Goal: Task Accomplishment & Management: Use online tool/utility

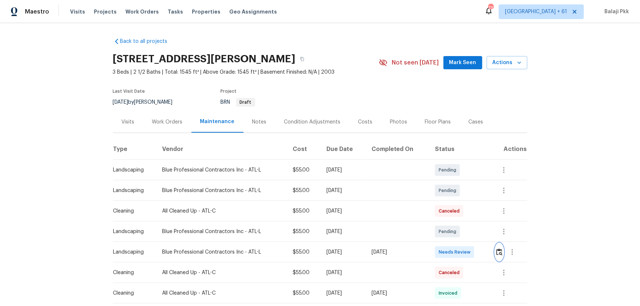
click at [455, 202] on img "button" at bounding box center [499, 252] width 6 height 7
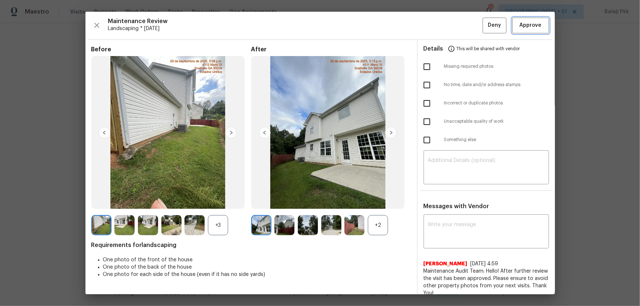
click at [455, 26] on span "Approve" at bounding box center [531, 25] width 22 height 9
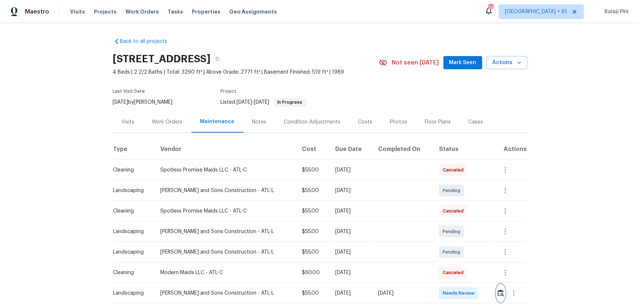
click at [455, 202] on img "button" at bounding box center [501, 293] width 6 height 7
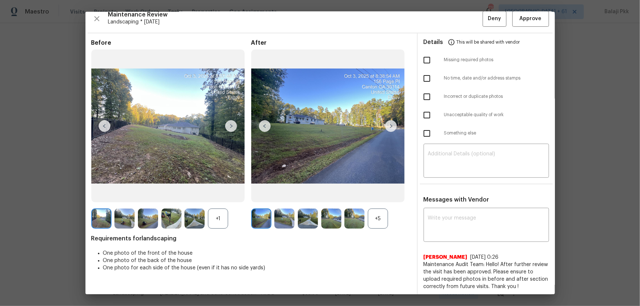
scroll to position [7, 0]
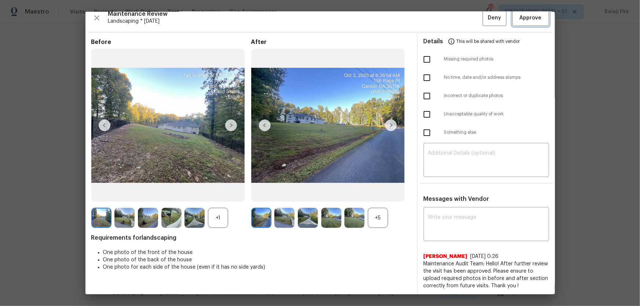
click at [455, 18] on span "Approve" at bounding box center [531, 18] width 22 height 9
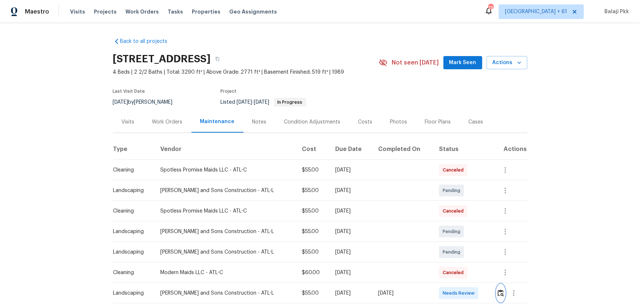
scroll to position [0, 0]
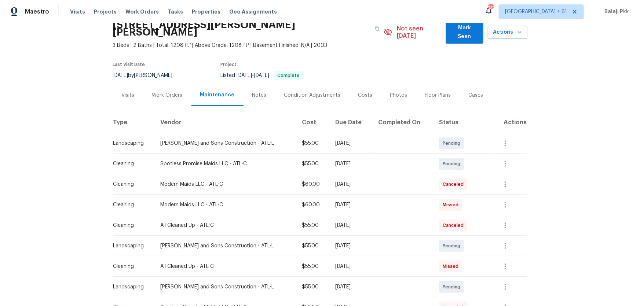
scroll to position [66, 0]
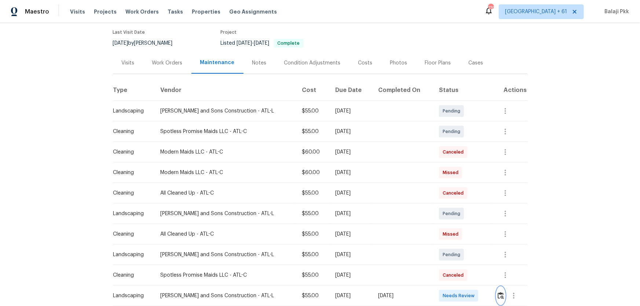
click at [455, 202] on img "button" at bounding box center [501, 295] width 6 height 7
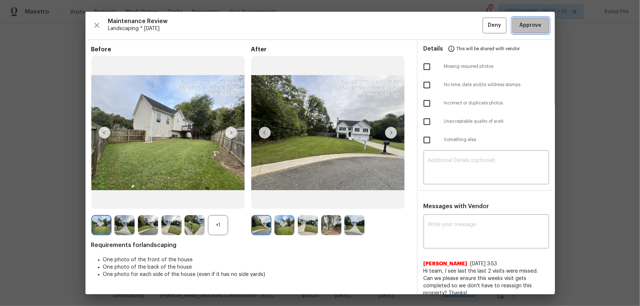
drag, startPoint x: 531, startPoint y: 21, endPoint x: 484, endPoint y: 0, distance: 50.7
click at [455, 22] on span "Approve" at bounding box center [531, 25] width 22 height 9
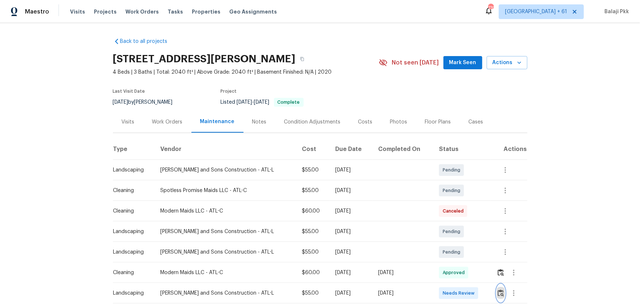
click at [455, 202] on img "button" at bounding box center [501, 293] width 6 height 7
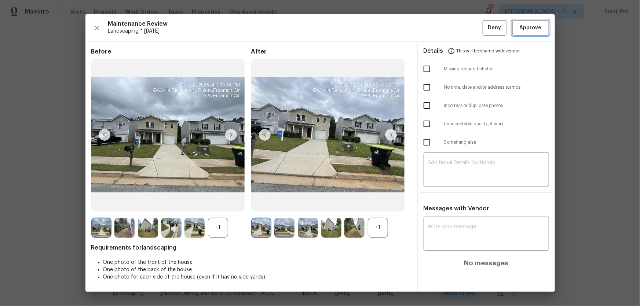
click at [455, 30] on span "Approve" at bounding box center [531, 27] width 22 height 9
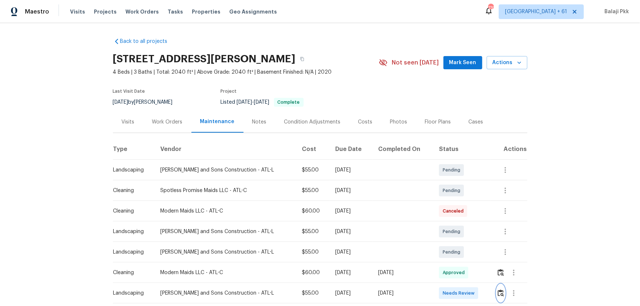
scroll to position [0, 0]
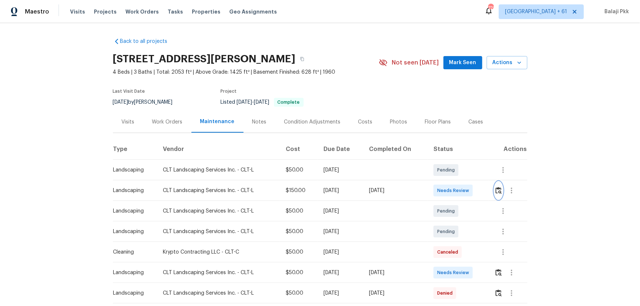
click at [455, 193] on img "button" at bounding box center [498, 190] width 6 height 7
click at [455, 202] on img "button" at bounding box center [498, 272] width 6 height 7
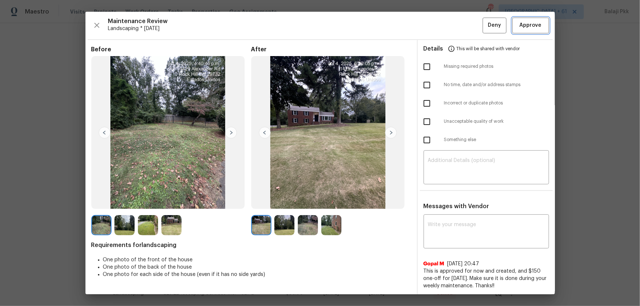
click at [455, 26] on span "Approve" at bounding box center [531, 25] width 22 height 9
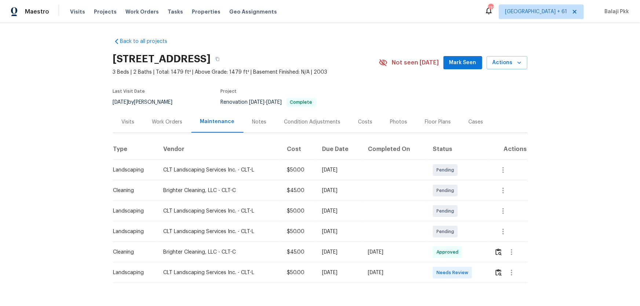
click at [455, 202] on div at bounding box center [512, 273] width 18 height 18
click at [455, 202] on img "button" at bounding box center [498, 272] width 6 height 7
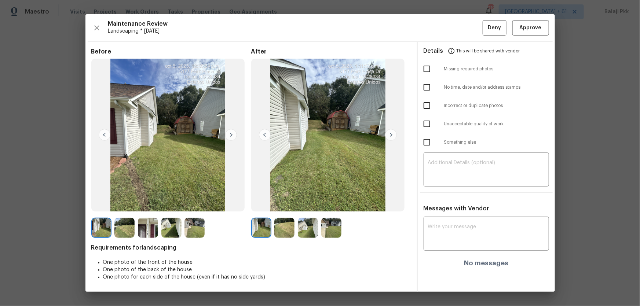
click at [455, 36] on div "Maintenance Review Landscaping * [DATE] Deny Approve Before After Requirements …" at bounding box center [319, 153] width 469 height 278
click at [455, 32] on span "Approve" at bounding box center [531, 27] width 22 height 9
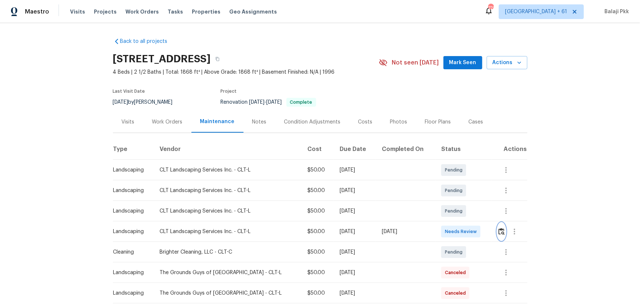
click at [455, 202] on button "button" at bounding box center [501, 232] width 8 height 18
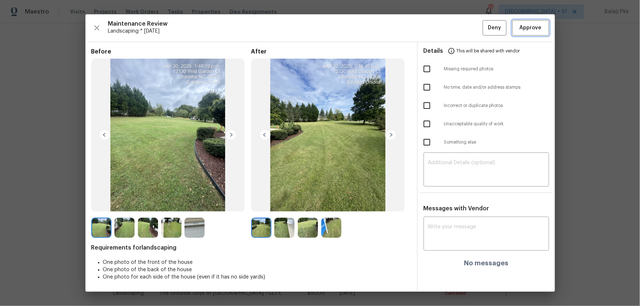
click at [455, 33] on button "Approve" at bounding box center [530, 28] width 37 height 16
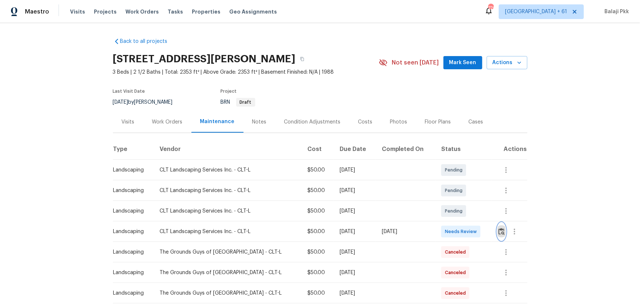
click at [455, 202] on img "button" at bounding box center [501, 231] width 6 height 7
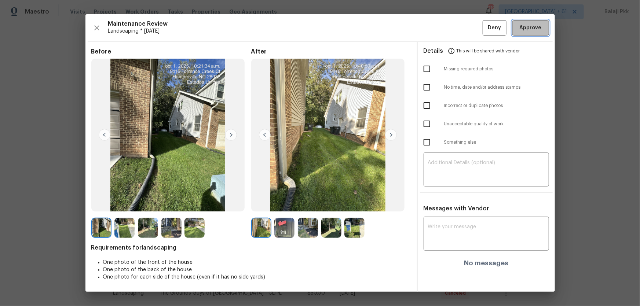
click at [455, 31] on span "Approve" at bounding box center [531, 27] width 22 height 9
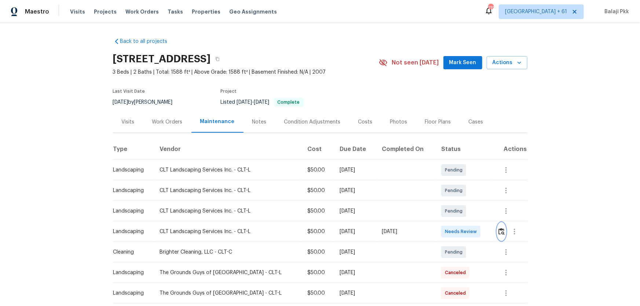
click at [455, 202] on img "button" at bounding box center [501, 231] width 6 height 7
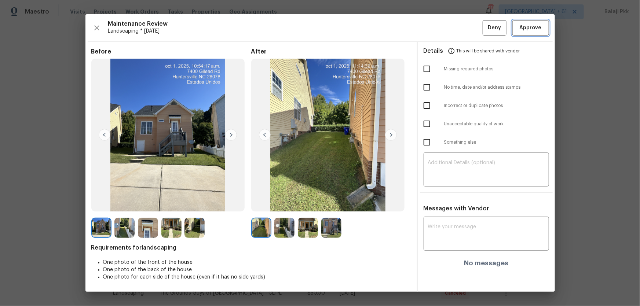
click at [455, 27] on span "Approve" at bounding box center [531, 27] width 22 height 9
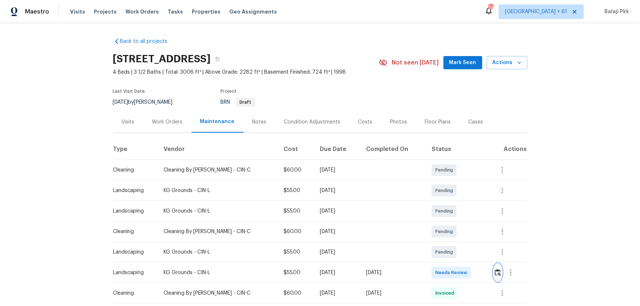
click at [455, 202] on img "button" at bounding box center [498, 272] width 6 height 7
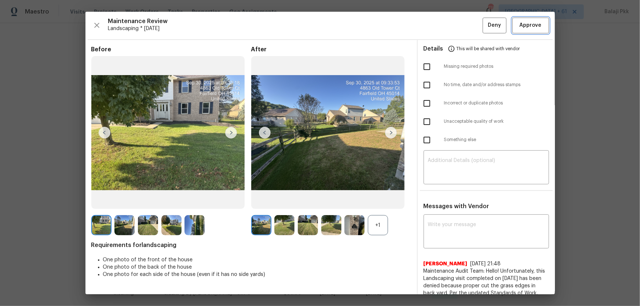
click at [455, 25] on span "Approve" at bounding box center [531, 25] width 22 height 9
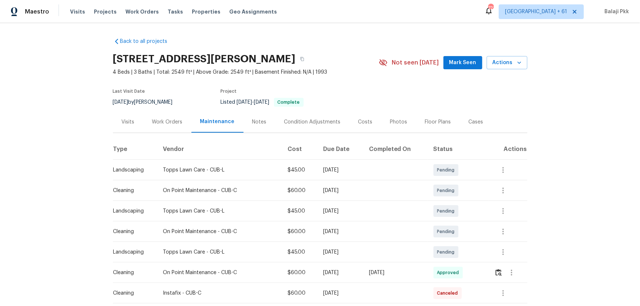
scroll to position [66, 0]
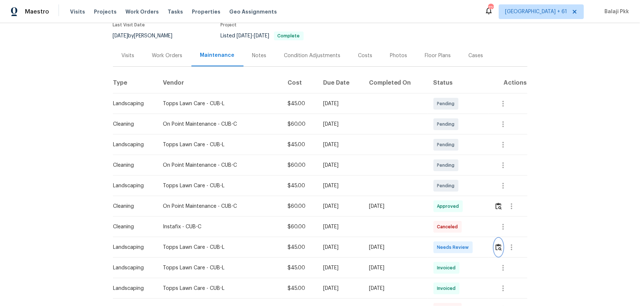
click at [455, 202] on img "button" at bounding box center [498, 247] width 6 height 7
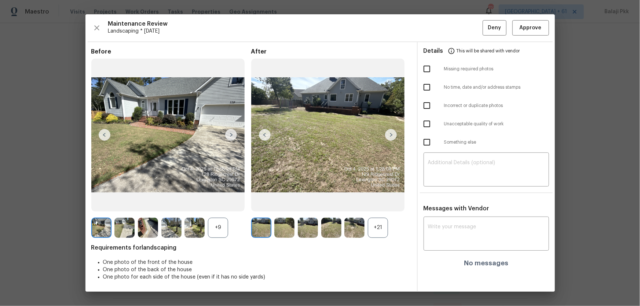
click at [381, 202] on div "+21" at bounding box center [378, 228] width 20 height 20
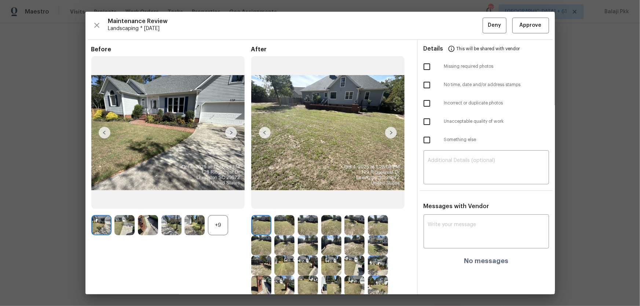
drag, startPoint x: 226, startPoint y: 227, endPoint x: 225, endPoint y: 172, distance: 54.3
click at [225, 202] on div "+9" at bounding box center [218, 225] width 20 height 20
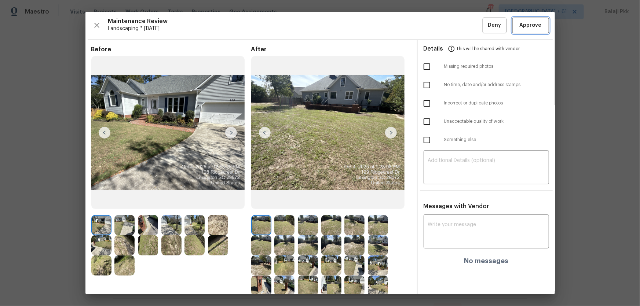
click at [455, 22] on span "Approve" at bounding box center [531, 25] width 22 height 9
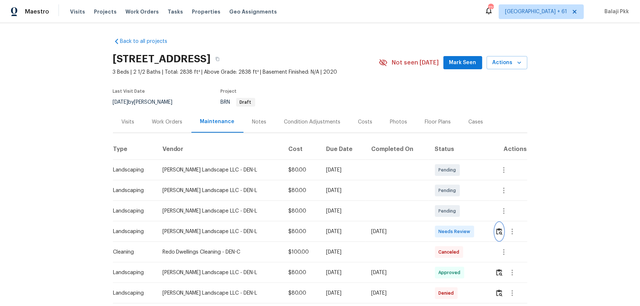
click at [455, 202] on img "button" at bounding box center [499, 231] width 6 height 7
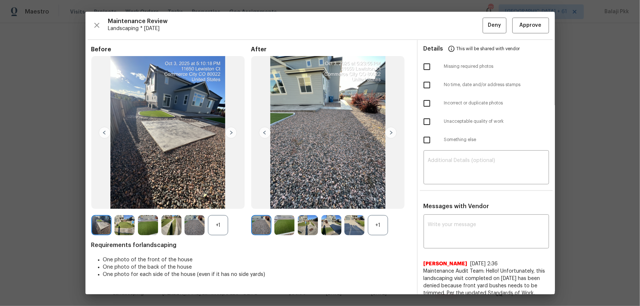
drag, startPoint x: 384, startPoint y: 225, endPoint x: 358, endPoint y: 214, distance: 28.7
click at [384, 202] on div "+1" at bounding box center [378, 225] width 20 height 20
drag, startPoint x: 218, startPoint y: 223, endPoint x: 105, endPoint y: 7, distance: 243.6
click at [213, 202] on div "+1" at bounding box center [218, 225] width 20 height 20
click at [455, 29] on span "Approve" at bounding box center [531, 25] width 22 height 9
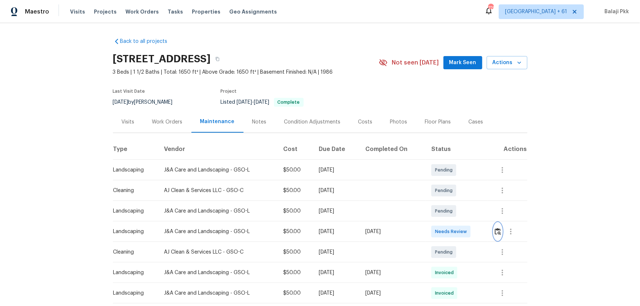
click at [455, 202] on img "button" at bounding box center [498, 231] width 6 height 7
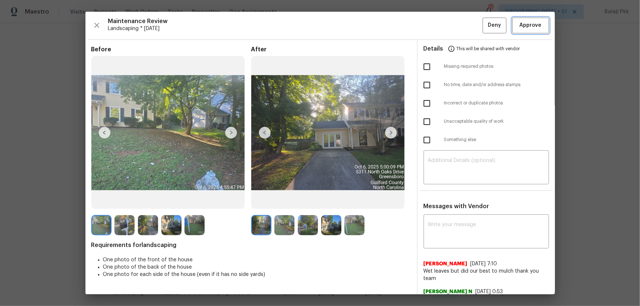
click at [455, 22] on span "Approve" at bounding box center [531, 25] width 22 height 9
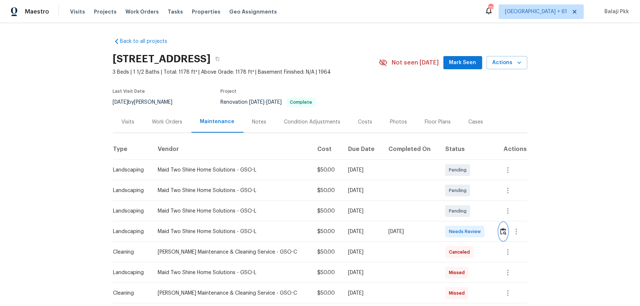
click at [455, 202] on img "button" at bounding box center [503, 231] width 6 height 7
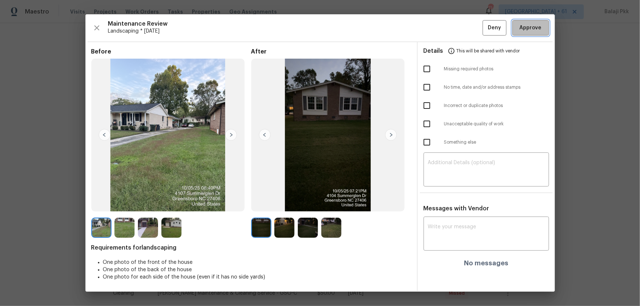
click at [455, 24] on span "Approve" at bounding box center [531, 27] width 22 height 9
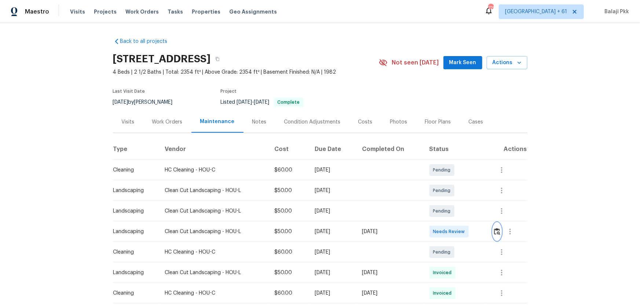
click at [455, 202] on img "button" at bounding box center [497, 231] width 6 height 7
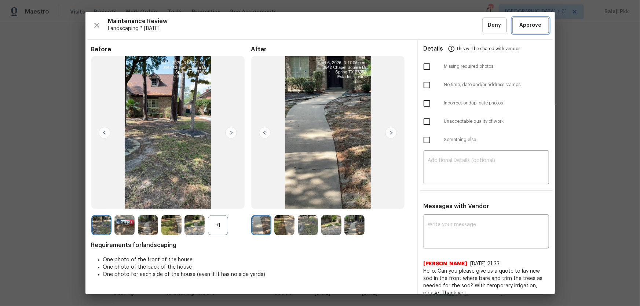
click at [455, 26] on span "Approve" at bounding box center [531, 25] width 22 height 9
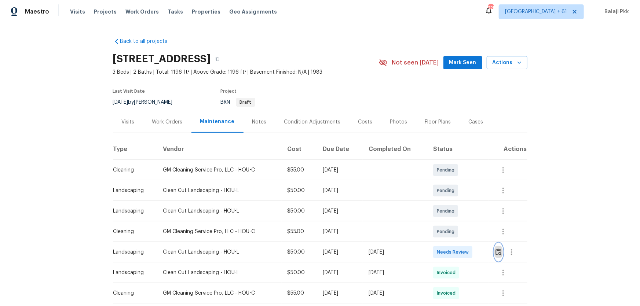
click at [455, 202] on img "button" at bounding box center [498, 252] width 6 height 7
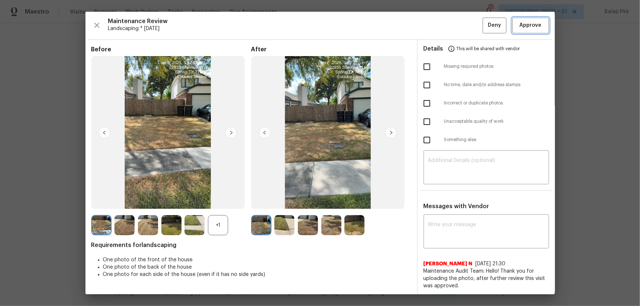
drag, startPoint x: 533, startPoint y: 29, endPoint x: 509, endPoint y: 18, distance: 26.9
click at [455, 29] on span "Approve" at bounding box center [531, 25] width 22 height 9
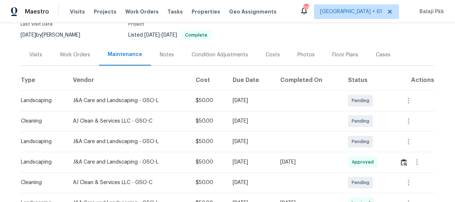
scroll to position [166, 0]
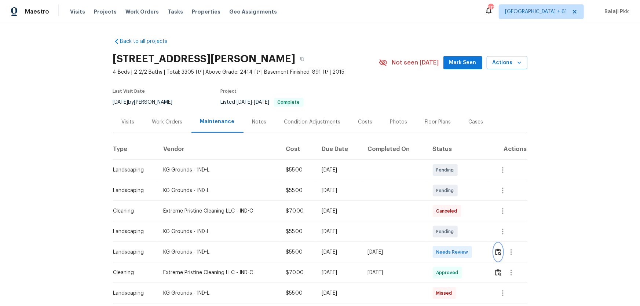
click at [455, 202] on img "button" at bounding box center [498, 252] width 6 height 7
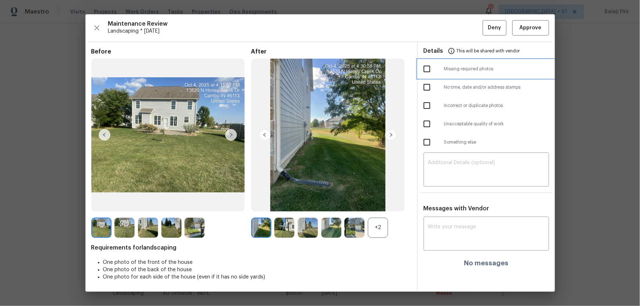
click at [447, 66] on span "Missing required photos" at bounding box center [496, 69] width 105 height 6
checkbox input "true"
click at [455, 185] on div "​" at bounding box center [486, 170] width 125 height 32
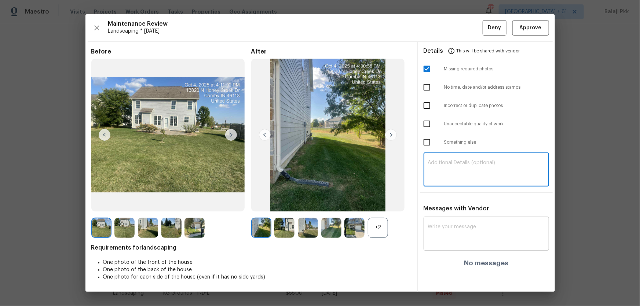
paste textarea "Maintenance Audit Team: Hello! Unfortunately, this Landscaping visit completed …"
type textarea "Maintenance Audit Team: Hello! Unfortunately, this Landscaping visit completed …"
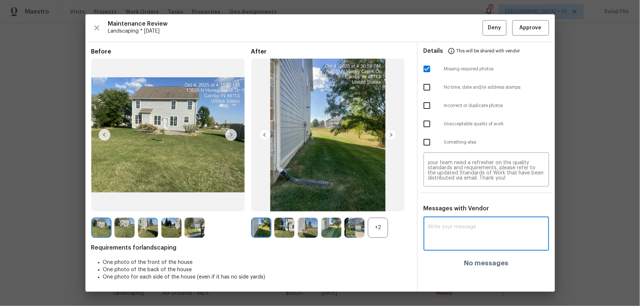
click at [455, 202] on textarea at bounding box center [486, 234] width 117 height 21
paste textarea "Maintenance Audit Team: Hello! Unfortunately, this Landscaping visit completed …"
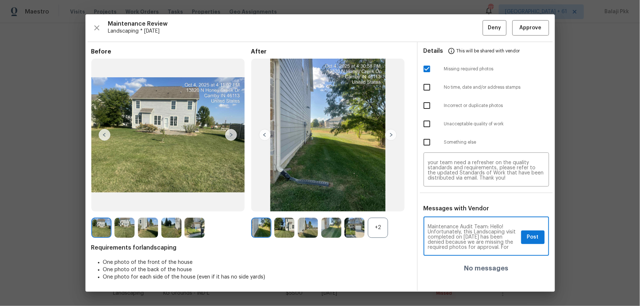
scroll to position [82, 0]
type textarea "Maintenance Audit Team: Hello! Unfortunately, this Landscaping visit completed …"
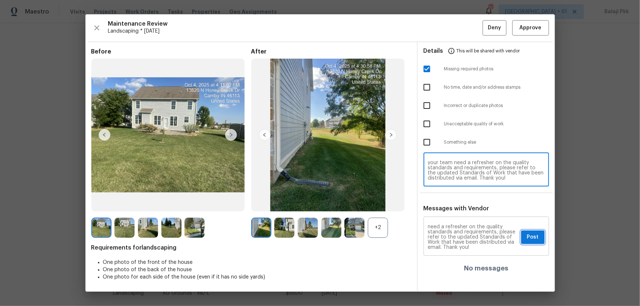
click at [455, 202] on span "Post" at bounding box center [533, 237] width 12 height 9
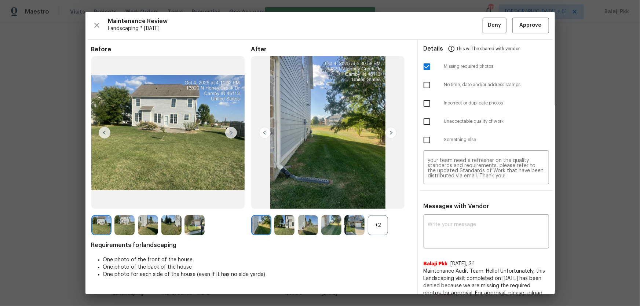
scroll to position [0, 0]
click at [455, 31] on button "Deny" at bounding box center [495, 26] width 24 height 16
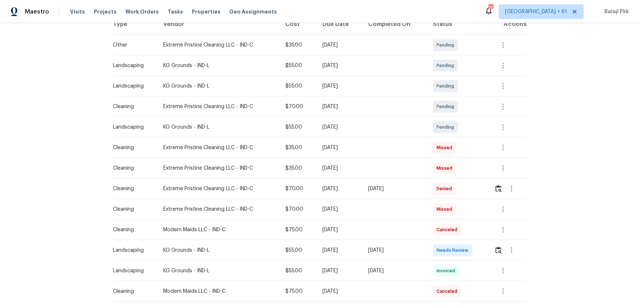
scroll to position [133, 0]
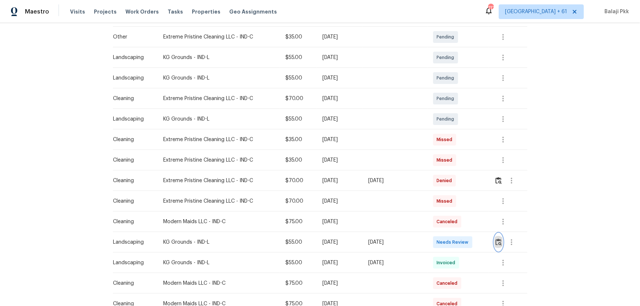
click at [455, 202] on img "button" at bounding box center [498, 242] width 6 height 7
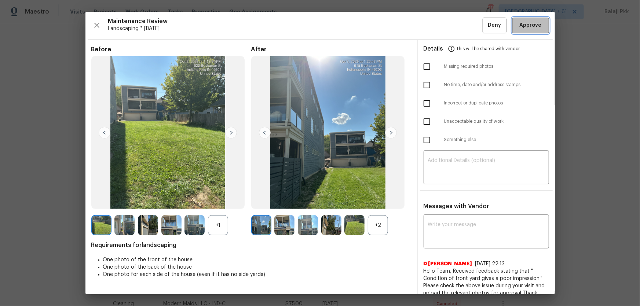
click at [455, 23] on span "Approve" at bounding box center [531, 25] width 22 height 9
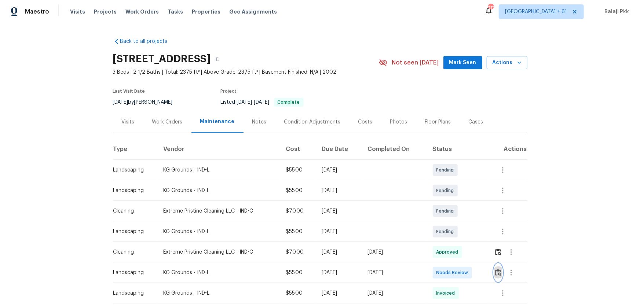
click at [455, 202] on img "button" at bounding box center [498, 272] width 6 height 7
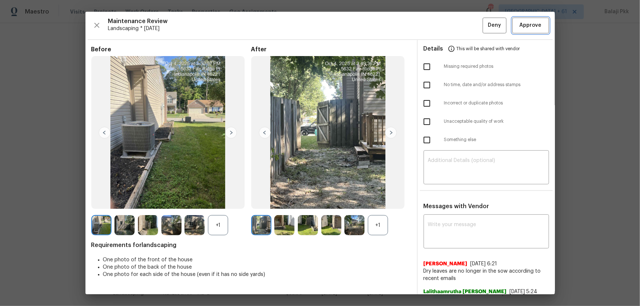
click at [455, 24] on span "Approve" at bounding box center [531, 25] width 22 height 9
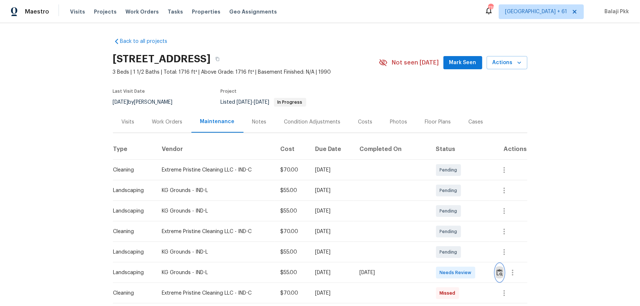
click at [455, 202] on img "button" at bounding box center [499, 272] width 6 height 7
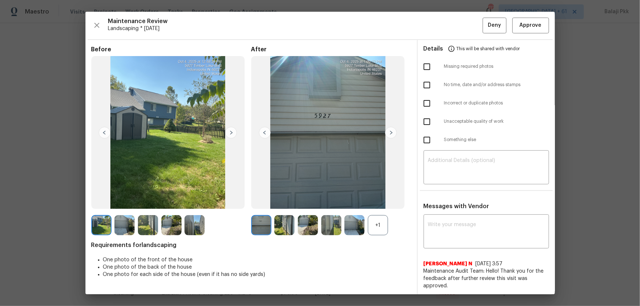
click at [388, 132] on img at bounding box center [391, 133] width 12 height 12
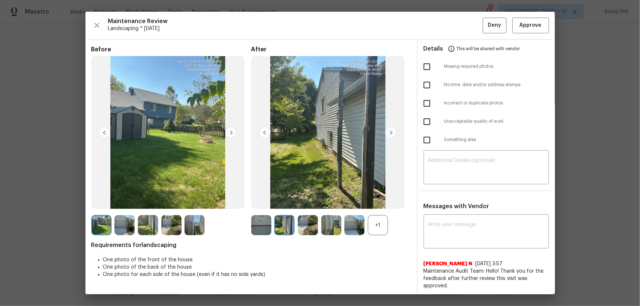
click at [388, 132] on img at bounding box center [391, 133] width 12 height 12
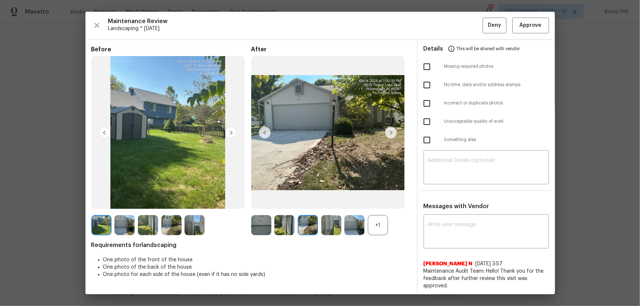
click at [388, 132] on img at bounding box center [391, 133] width 12 height 12
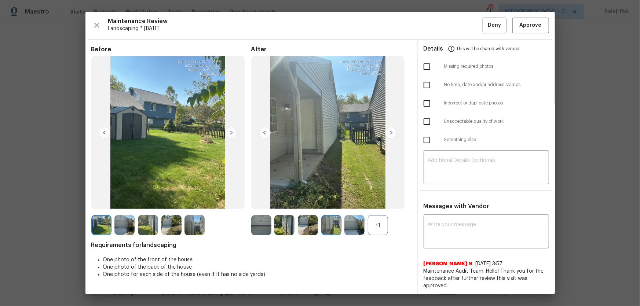
click at [388, 132] on img at bounding box center [391, 133] width 12 height 12
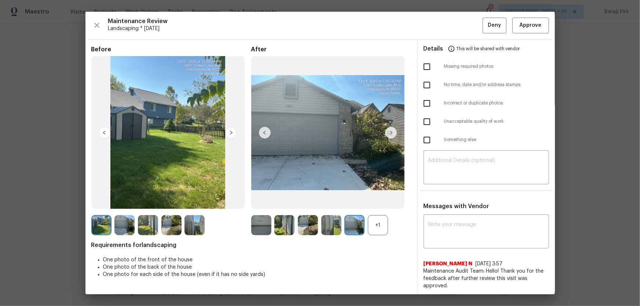
click at [388, 132] on img at bounding box center [391, 133] width 12 height 12
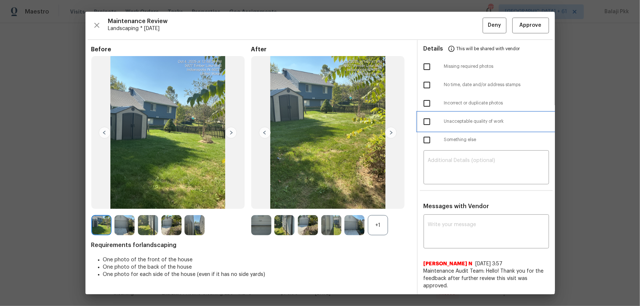
click at [451, 122] on span "Unacceptable quality of work" at bounding box center [496, 121] width 105 height 6
checkbox input "true"
click at [455, 165] on textarea at bounding box center [486, 168] width 117 height 21
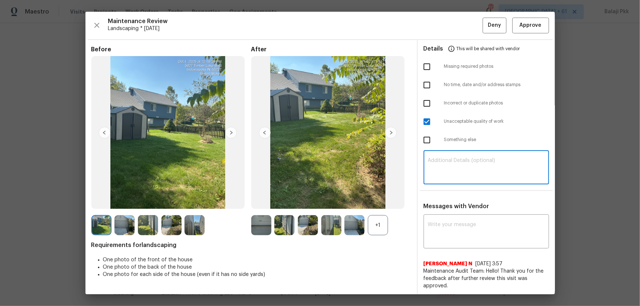
paste textarea "Maintenance Audit Team: Hello! Unfortunately, this cleaning visit completed on …"
type textarea "Maintenance Audit Team: Hello! Unfortunately, this cleaning visit completed on …"
click at [455, 202] on textarea at bounding box center [486, 232] width 117 height 21
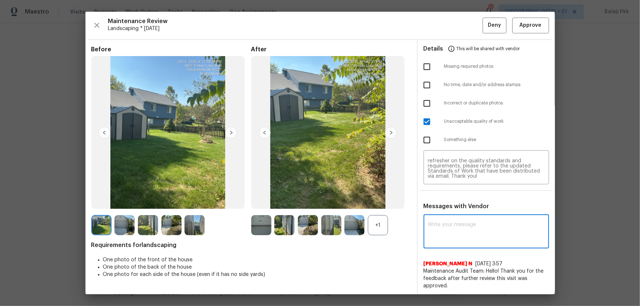
paste textarea "Maintenance Audit Team: Hello! Unfortunately, this cleaning visit completed on …"
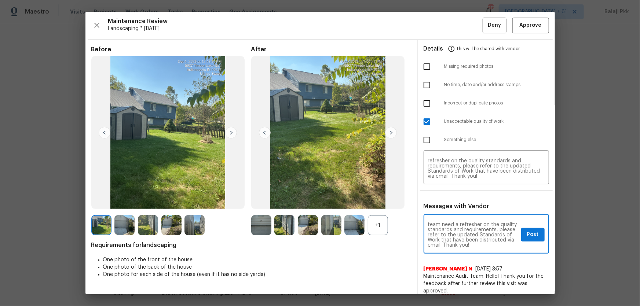
type textarea "Maintenance Audit Team: Hello! Unfortunately, this cleaning visit completed on …"
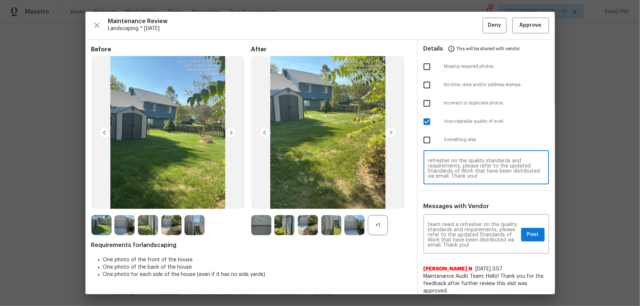
scroll to position [0, 0]
click at [384, 202] on div "+1" at bounding box center [378, 225] width 20 height 20
click at [408, 26] on span "Landscaping * Mon, Sep 29" at bounding box center [295, 28] width 374 height 7
click at [251, 202] on img at bounding box center [261, 225] width 20 height 20
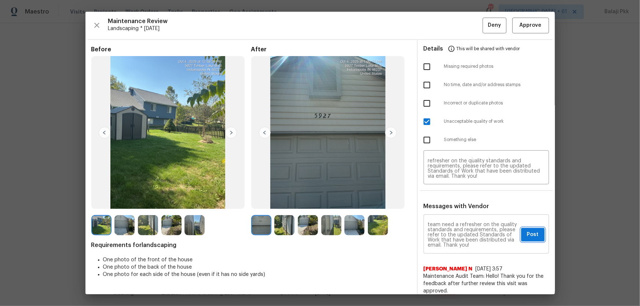
click at [455, 202] on span "Post" at bounding box center [533, 234] width 12 height 9
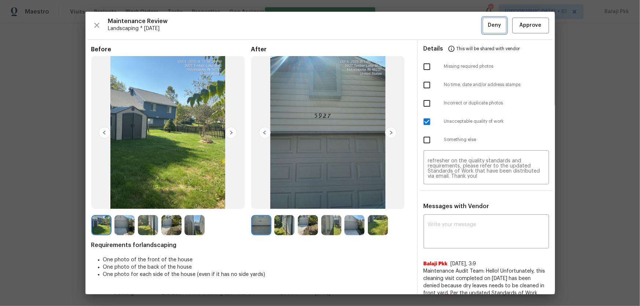
click at [455, 28] on span "Deny" at bounding box center [494, 25] width 13 height 9
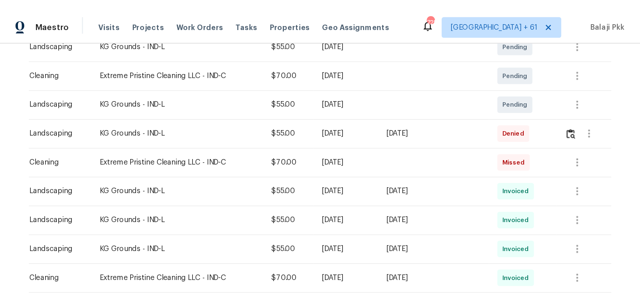
scroll to position [200, 0]
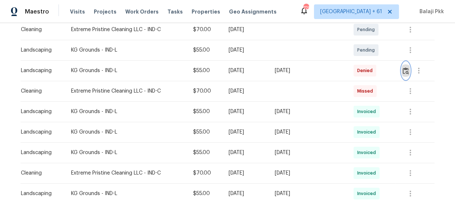
click at [405, 70] on img "button" at bounding box center [406, 70] width 6 height 7
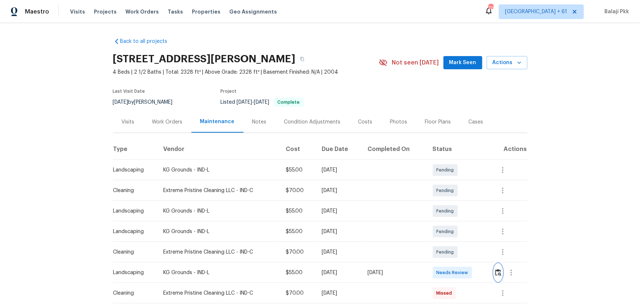
click at [455, 202] on img "button" at bounding box center [498, 272] width 6 height 7
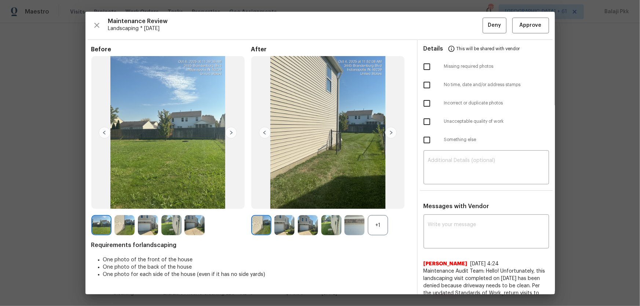
drag, startPoint x: 519, startPoint y: 15, endPoint x: 524, endPoint y: 25, distance: 11.5
click at [455, 15] on div "Maintenance Review Landscaping * Mon, Sep 29 Deny Approve Before After +1 Requi…" at bounding box center [319, 153] width 469 height 283
click at [455, 27] on span "Approve" at bounding box center [531, 25] width 22 height 9
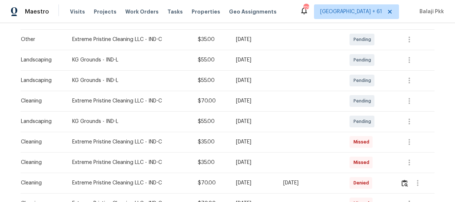
scroll to position [166, 0]
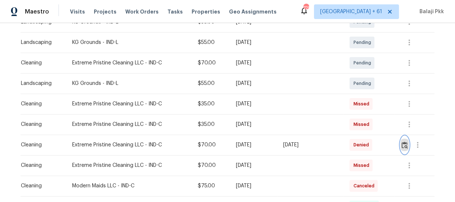
click at [405, 149] on button "button" at bounding box center [405, 145] width 8 height 18
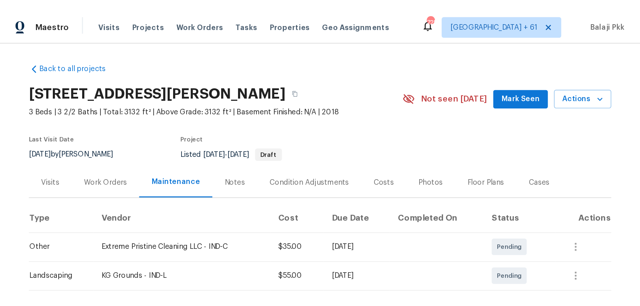
scroll to position [133, 0]
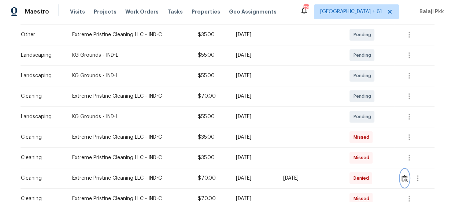
click at [401, 179] on button "button" at bounding box center [405, 179] width 8 height 18
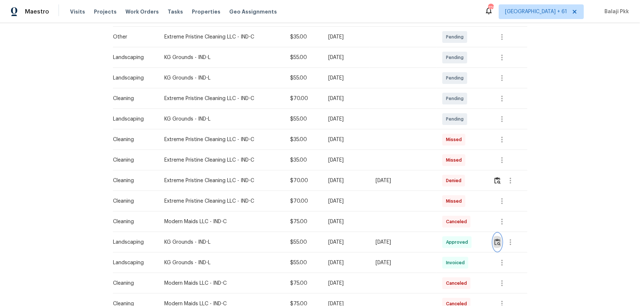
click at [455, 202] on img "button" at bounding box center [497, 242] width 6 height 7
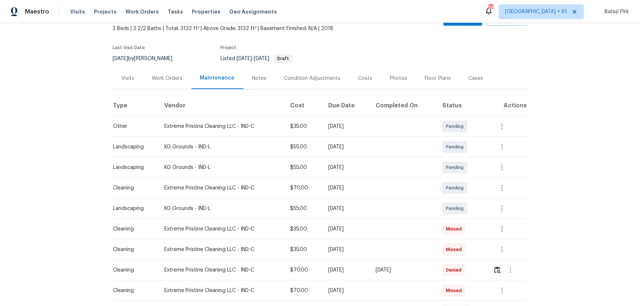
scroll to position [0, 0]
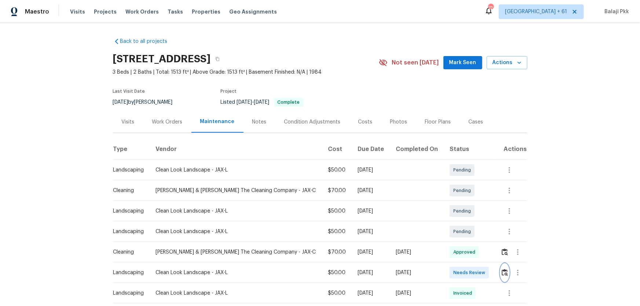
click at [455, 202] on img "button" at bounding box center [505, 272] width 6 height 7
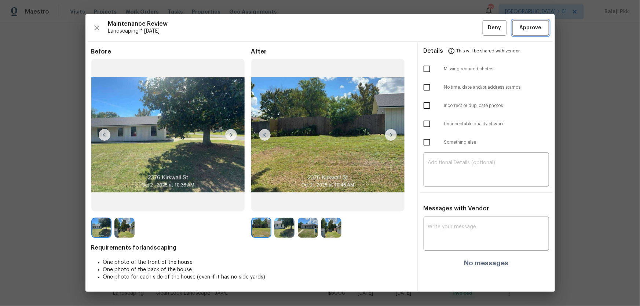
click at [455, 29] on span "Approve" at bounding box center [531, 27] width 22 height 9
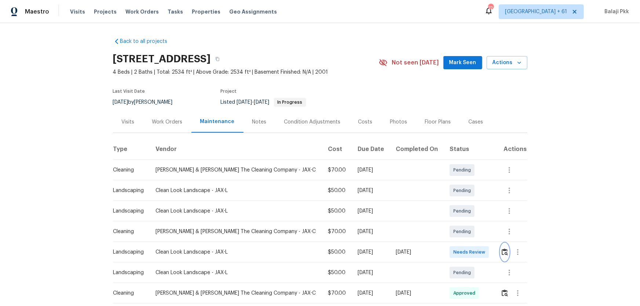
click at [455, 202] on img "button" at bounding box center [505, 252] width 6 height 7
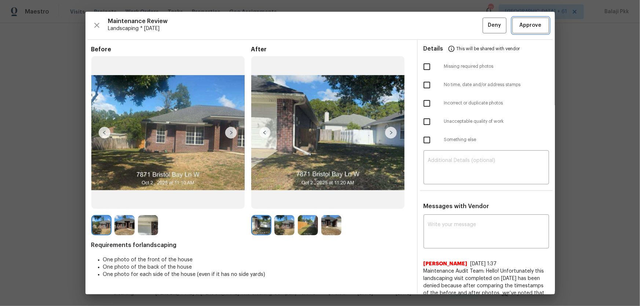
click at [455, 22] on span "Approve" at bounding box center [531, 25] width 22 height 9
click at [455, 22] on div "Maintenance Review Landscaping * [DATE] Deny Approve" at bounding box center [320, 26] width 458 height 16
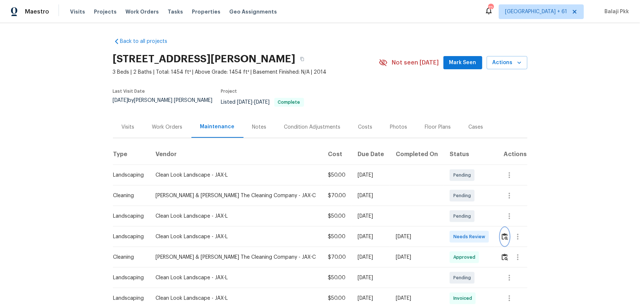
click at [455, 202] on img "button" at bounding box center [505, 236] width 6 height 7
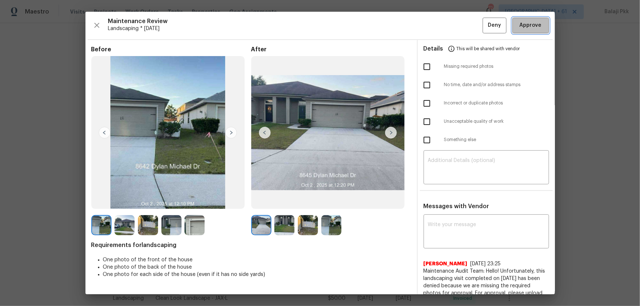
click at [455, 21] on span "Approve" at bounding box center [531, 25] width 22 height 9
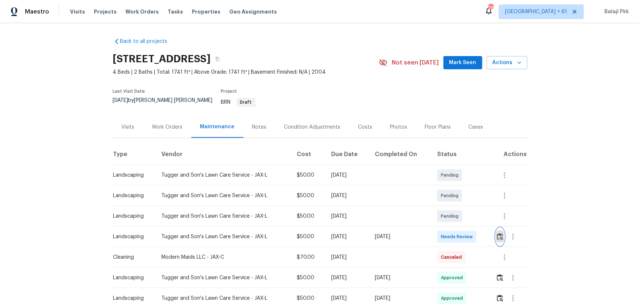
click at [455, 202] on img "button" at bounding box center [500, 236] width 6 height 7
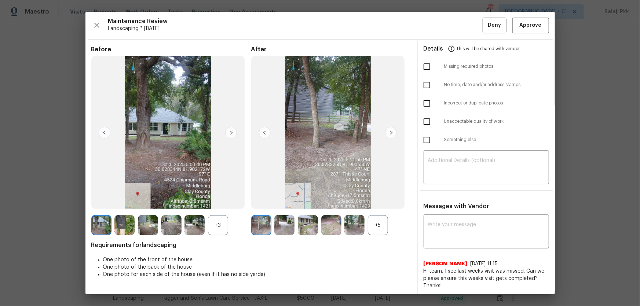
click at [378, 202] on div "+5" at bounding box center [378, 225] width 20 height 20
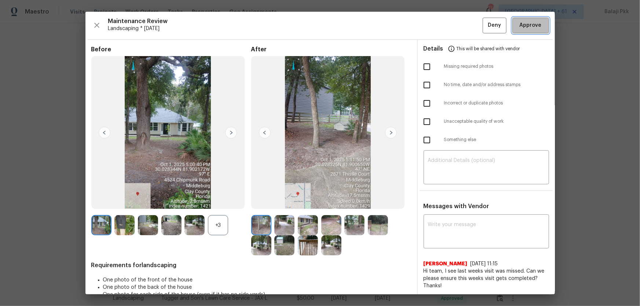
click at [455, 29] on span "Approve" at bounding box center [530, 25] width 25 height 9
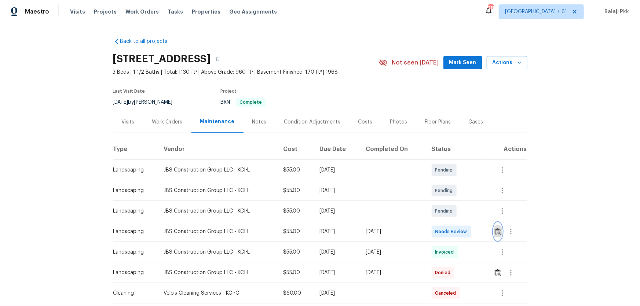
click at [455, 202] on button "button" at bounding box center [498, 232] width 8 height 18
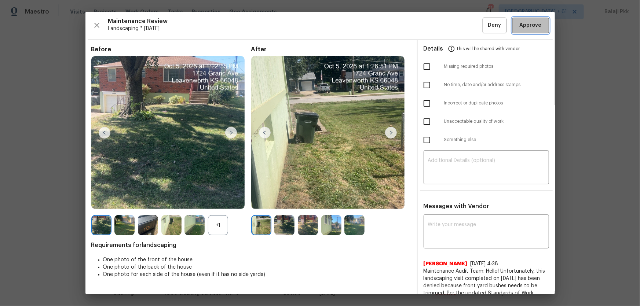
click at [455, 18] on button "Approve" at bounding box center [530, 26] width 37 height 16
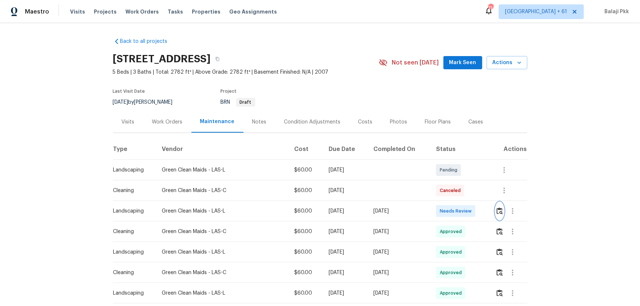
click at [455, 202] on img "button" at bounding box center [499, 211] width 6 height 7
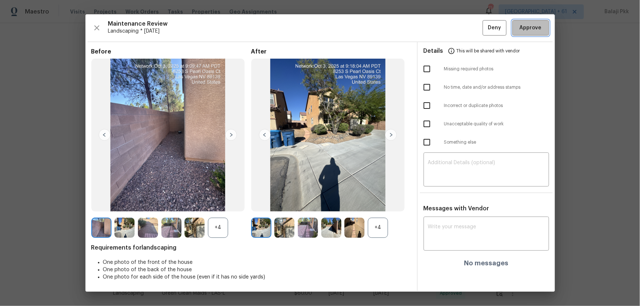
click at [455, 26] on span "Approve" at bounding box center [531, 27] width 22 height 9
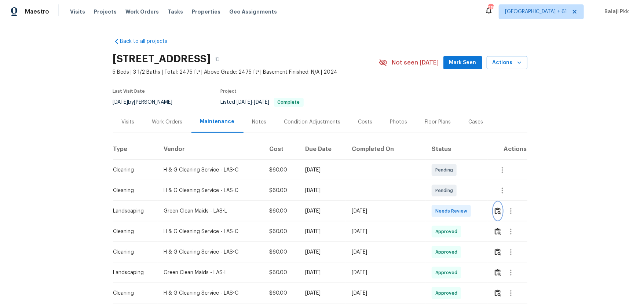
click at [455, 202] on img "button" at bounding box center [498, 211] width 6 height 7
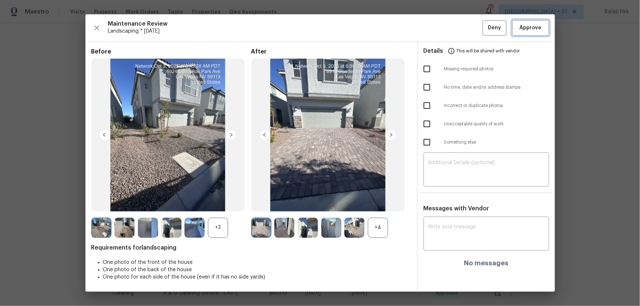
click at [455, 29] on span "Approve" at bounding box center [531, 27] width 22 height 9
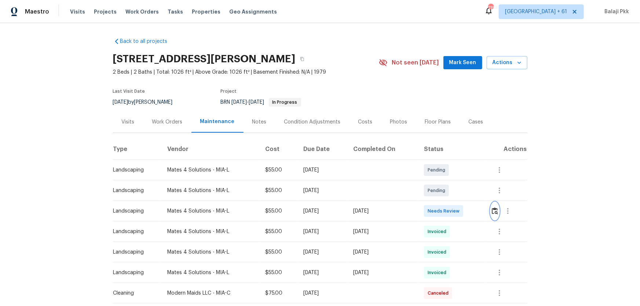
click at [455, 202] on img "button" at bounding box center [495, 211] width 6 height 7
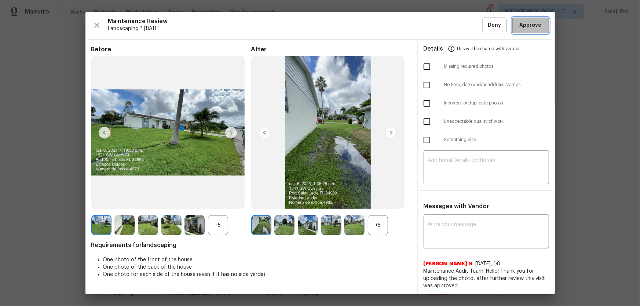
click at [455, 23] on span "Approve" at bounding box center [531, 25] width 22 height 9
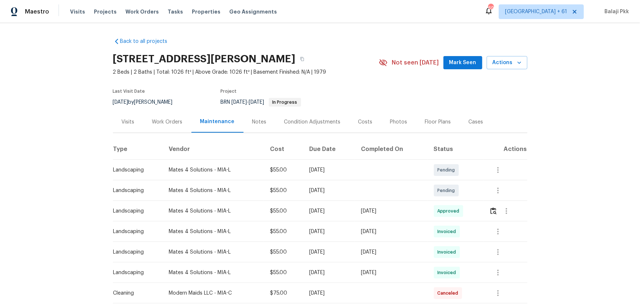
click at [455, 202] on td at bounding box center [505, 211] width 44 height 21
click at [455, 202] on img "button" at bounding box center [493, 211] width 6 height 7
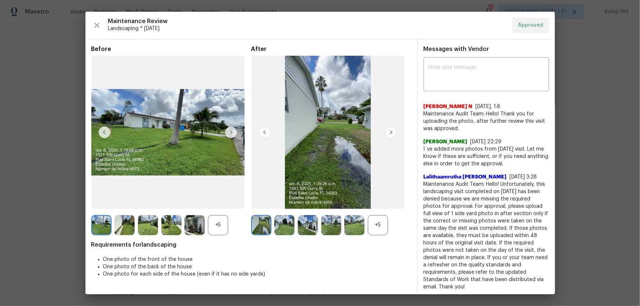
click at [375, 202] on div "+5" at bounding box center [378, 225] width 20 height 20
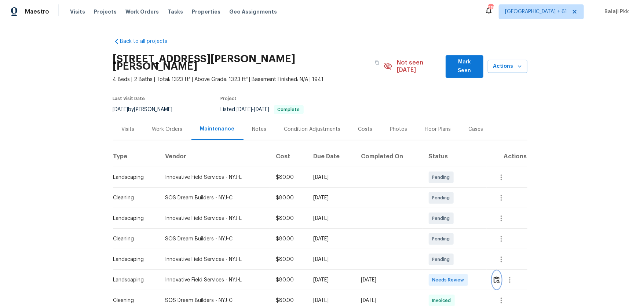
click at [455, 202] on button "button" at bounding box center [496, 280] width 8 height 18
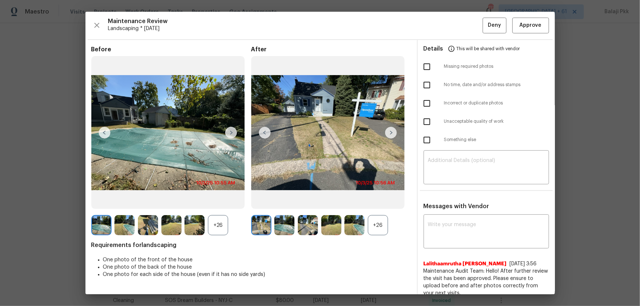
click at [369, 202] on div "+26" at bounding box center [378, 225] width 20 height 20
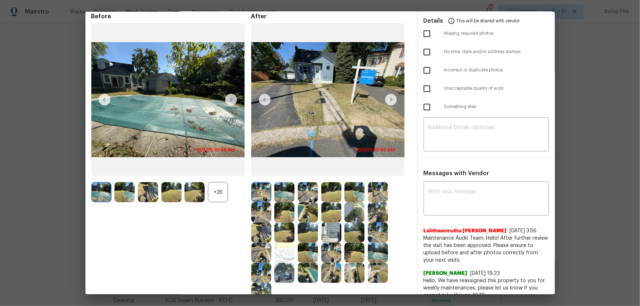
scroll to position [33, 0]
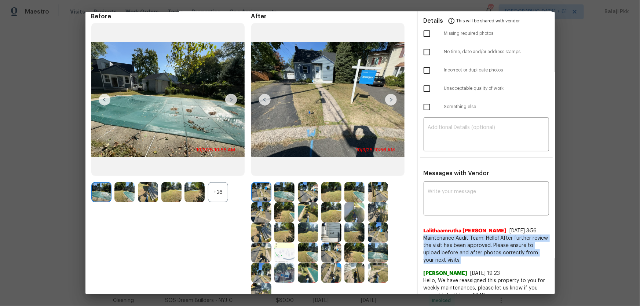
drag, startPoint x: 421, startPoint y: 237, endPoint x: 462, endPoint y: 256, distance: 45.6
click at [455, 202] on span "Maintenance Audit Team: Hello! After further review the visit has been approved…" at bounding box center [486, 249] width 125 height 29
copy span "Maintenance Audit Team: Hello! After further review the visit has been approved…"
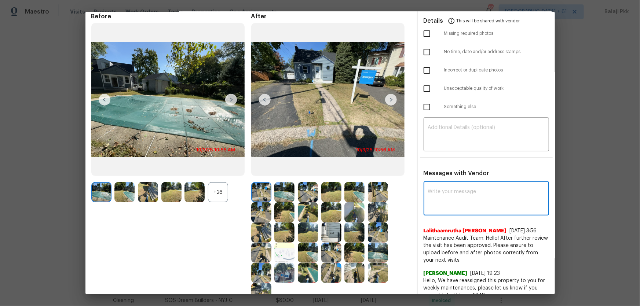
click at [455, 189] on textarea at bounding box center [486, 199] width 117 height 21
paste textarea "Maintenance Audit Team: Hello! After further review the visit has been approved…"
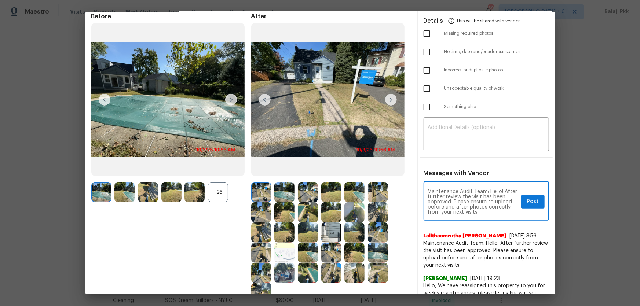
type textarea "Maintenance Audit Team: Hello! After further review the visit has been approved…"
click at [455, 199] on span "Post" at bounding box center [533, 201] width 12 height 9
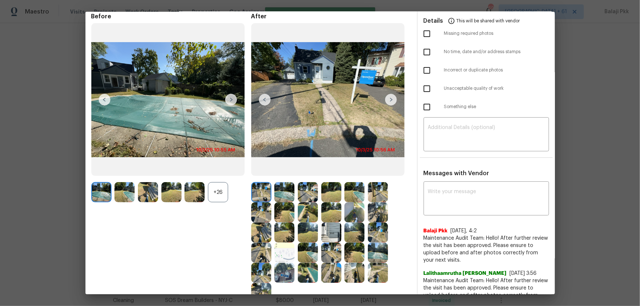
scroll to position [0, 0]
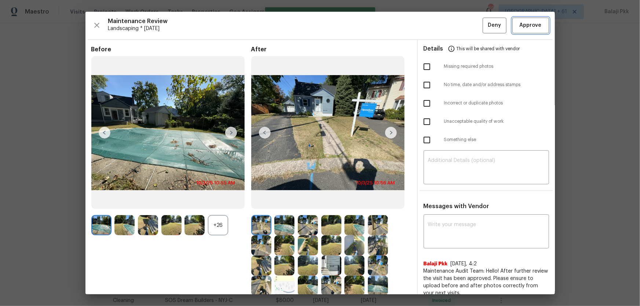
drag, startPoint x: 539, startPoint y: 31, endPoint x: 447, endPoint y: 0, distance: 96.8
click at [455, 29] on button "Approve" at bounding box center [530, 26] width 37 height 16
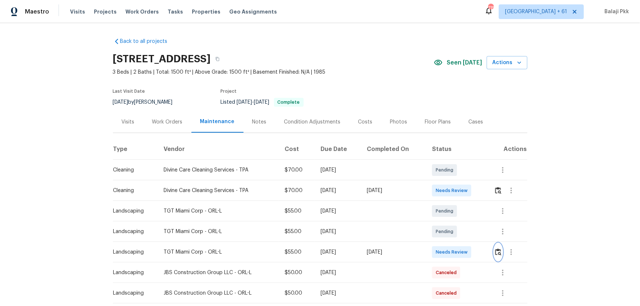
click at [455, 202] on img "button" at bounding box center [498, 252] width 6 height 7
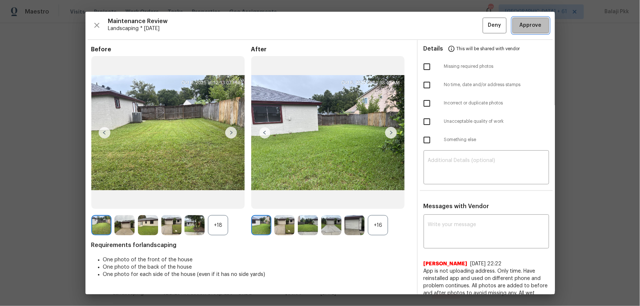
click at [455, 26] on span "Approve" at bounding box center [531, 25] width 22 height 9
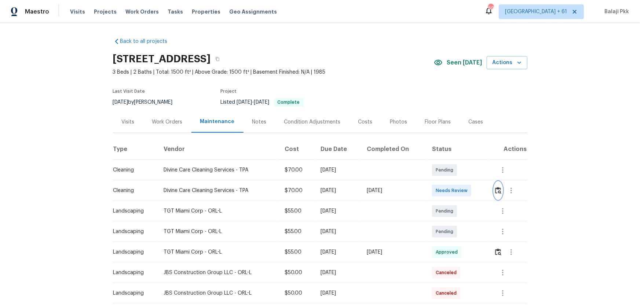
click at [455, 190] on img "button" at bounding box center [498, 190] width 6 height 7
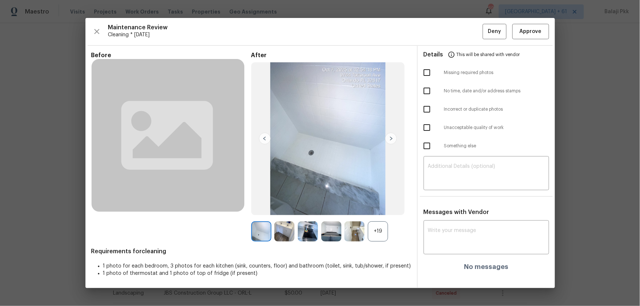
drag, startPoint x: 378, startPoint y: 235, endPoint x: 336, endPoint y: 183, distance: 66.8
click at [375, 202] on div "+19" at bounding box center [378, 231] width 20 height 20
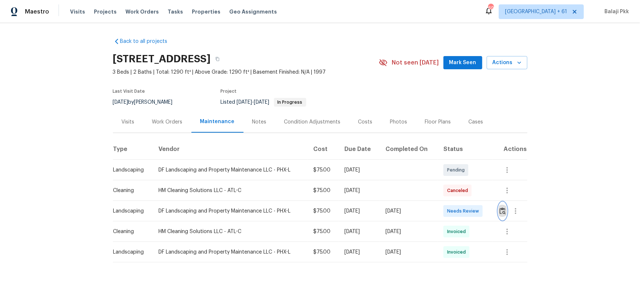
click at [455, 202] on button "button" at bounding box center [502, 211] width 8 height 18
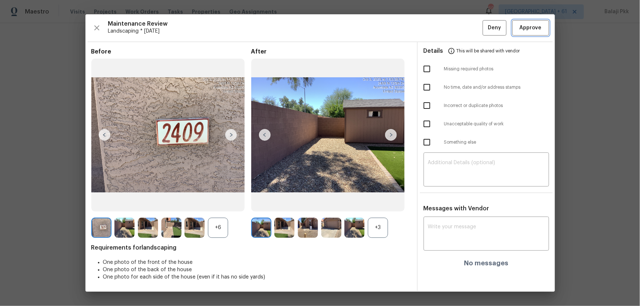
click at [455, 28] on span "Approve" at bounding box center [531, 27] width 22 height 9
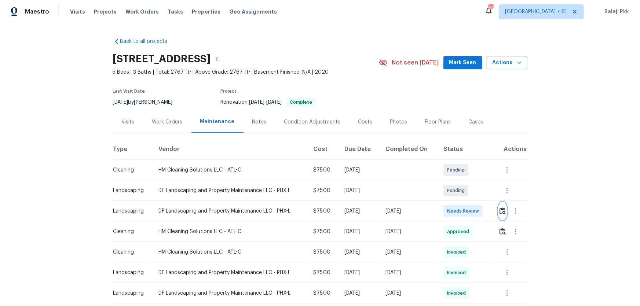
click at [455, 202] on img "button" at bounding box center [502, 211] width 6 height 7
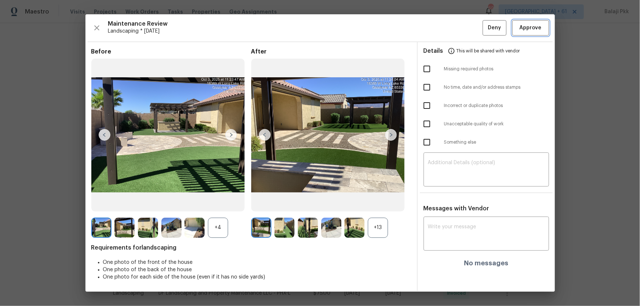
click at [455, 26] on span "Approve" at bounding box center [531, 27] width 22 height 9
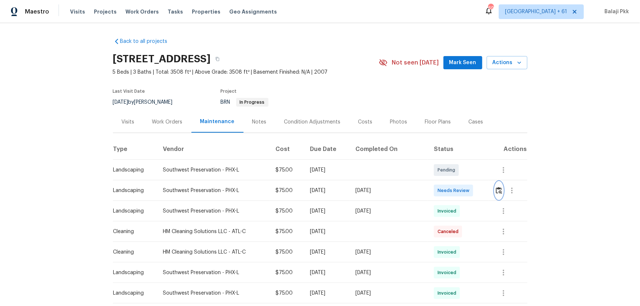
click at [455, 188] on img "button" at bounding box center [499, 190] width 6 height 7
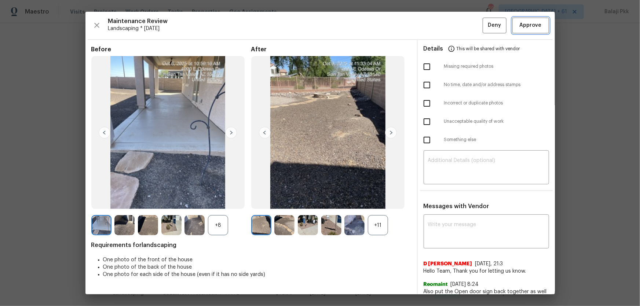
click at [455, 23] on span "Approve" at bounding box center [531, 25] width 22 height 9
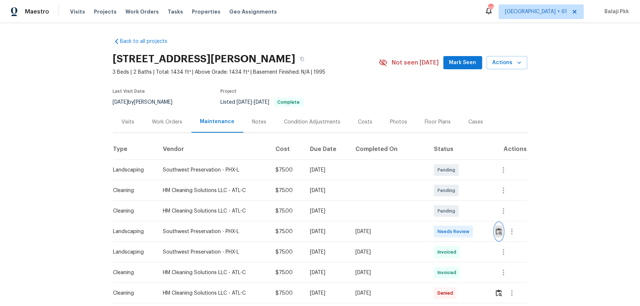
click at [455, 202] on img "button" at bounding box center [499, 231] width 6 height 7
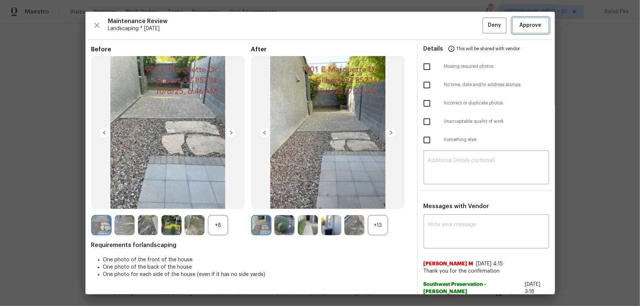
click at [455, 22] on span "Approve" at bounding box center [531, 25] width 22 height 9
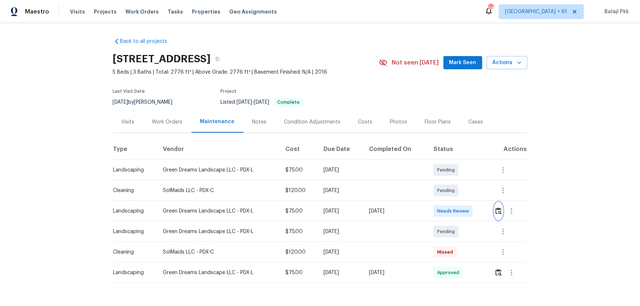
click at [455, 202] on img "button" at bounding box center [498, 211] width 6 height 7
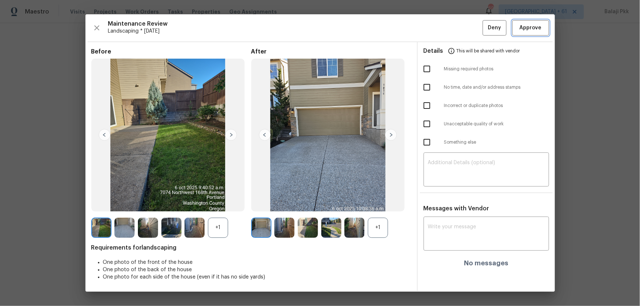
click at [455, 32] on span "Approve" at bounding box center [531, 27] width 22 height 9
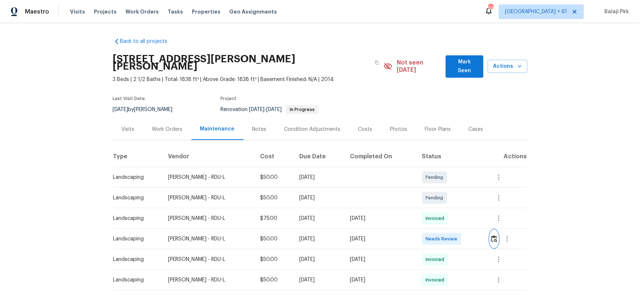
click at [455, 202] on img "button" at bounding box center [494, 238] width 6 height 7
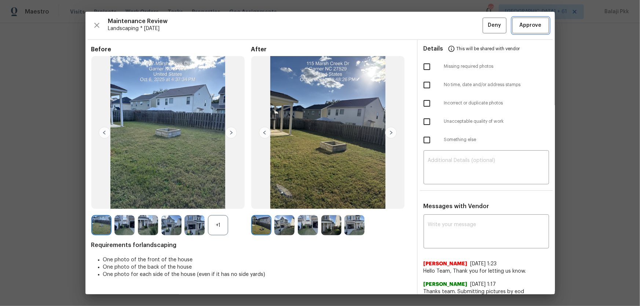
click at [455, 29] on span "Approve" at bounding box center [531, 25] width 22 height 9
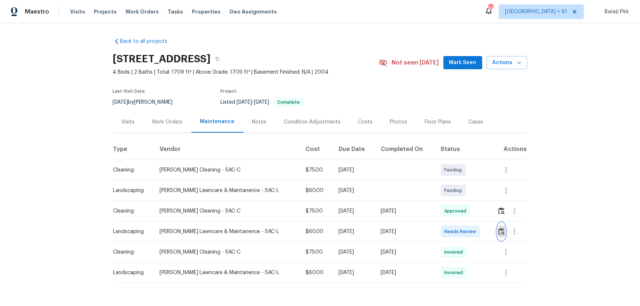
click at [455, 202] on img "button" at bounding box center [501, 231] width 6 height 7
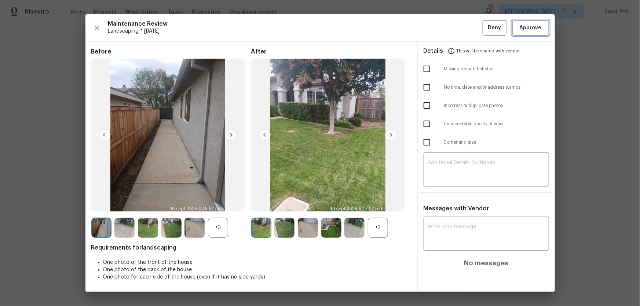
click at [455, 30] on button "Approve" at bounding box center [530, 28] width 37 height 16
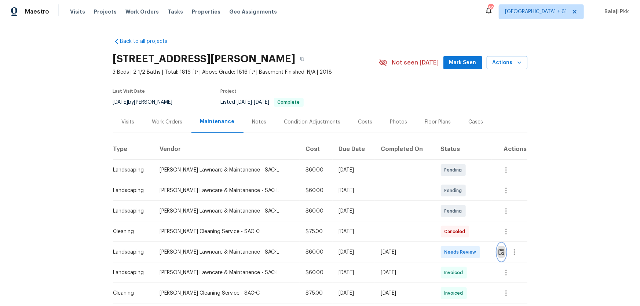
click at [455, 202] on img "button" at bounding box center [501, 252] width 6 height 7
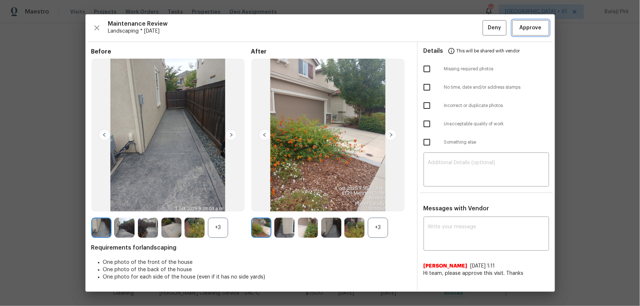
click at [455, 25] on span "Approve" at bounding box center [531, 27] width 22 height 9
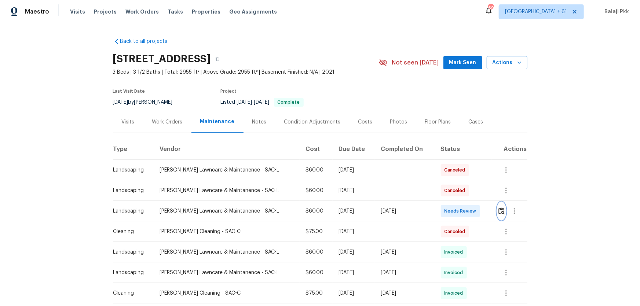
click at [455, 202] on img "button" at bounding box center [501, 211] width 6 height 7
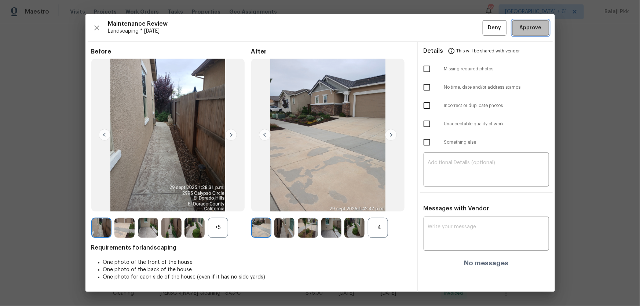
click at [455, 21] on button "Approve" at bounding box center [530, 28] width 37 height 16
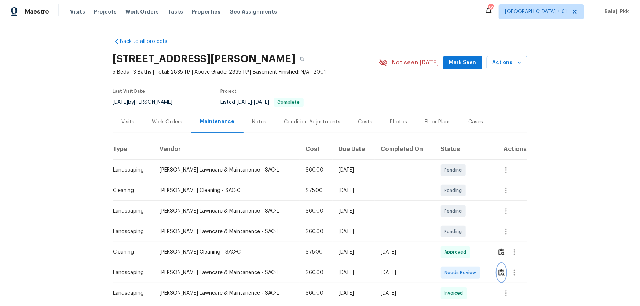
click at [455, 202] on img "button" at bounding box center [501, 272] width 6 height 7
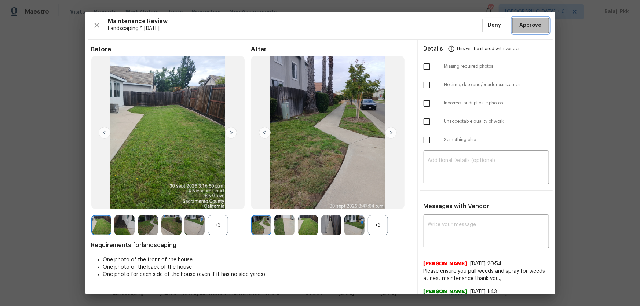
click at [455, 26] on span "Approve" at bounding box center [531, 25] width 22 height 9
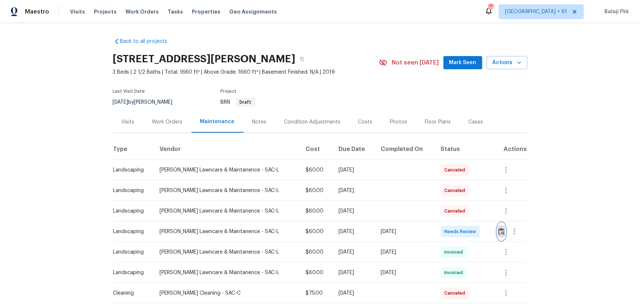
click at [455, 202] on img "button" at bounding box center [501, 231] width 6 height 7
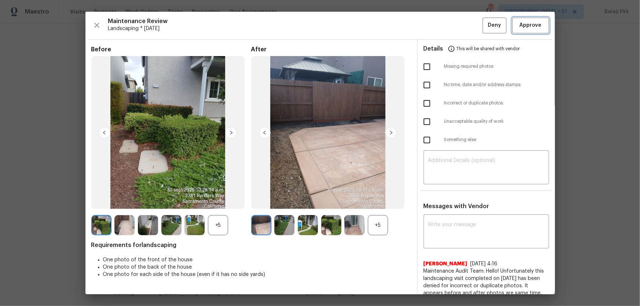
click at [455, 28] on span "Approve" at bounding box center [531, 25] width 22 height 9
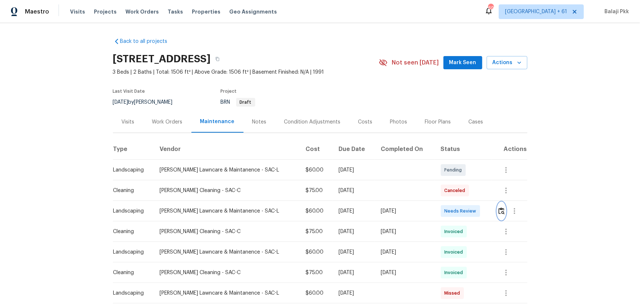
click at [455, 202] on img "button" at bounding box center [501, 211] width 6 height 7
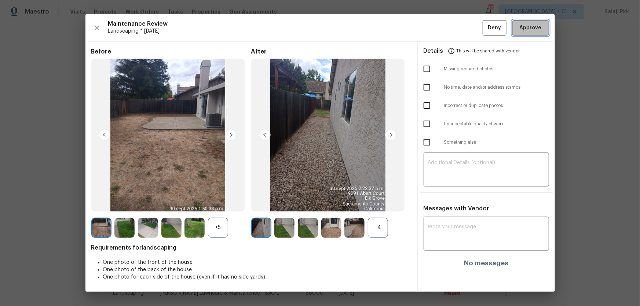
click at [455, 29] on span "Approve" at bounding box center [531, 27] width 22 height 9
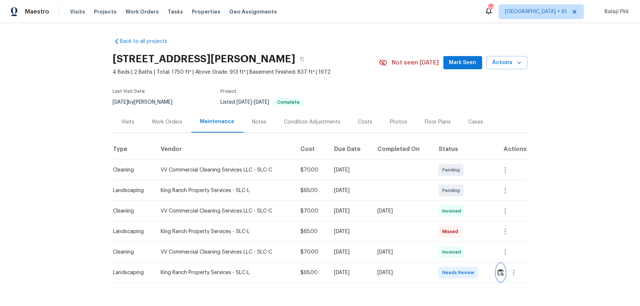
click at [455, 202] on img "button" at bounding box center [501, 272] width 6 height 7
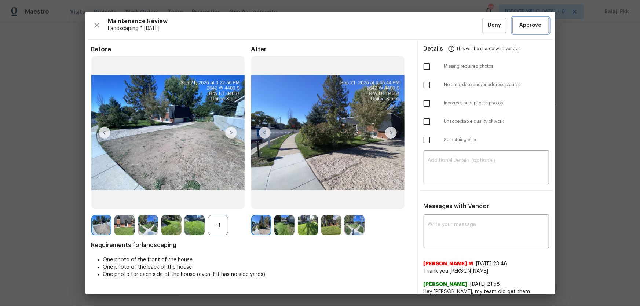
drag, startPoint x: 525, startPoint y: 25, endPoint x: 515, endPoint y: 21, distance: 10.9
click at [455, 25] on span "Approve" at bounding box center [531, 25] width 22 height 9
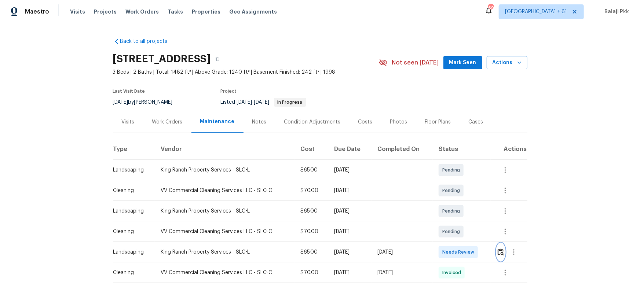
click at [455, 202] on img "button" at bounding box center [501, 252] width 6 height 7
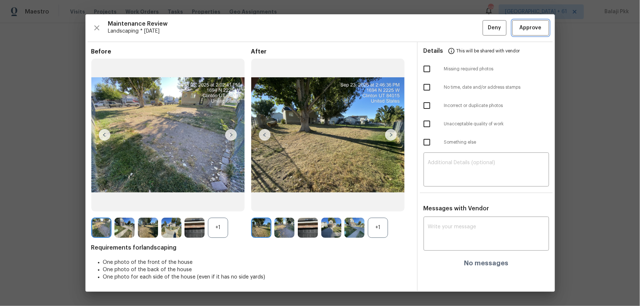
click at [455, 28] on span "Approve" at bounding box center [530, 27] width 25 height 9
